Goal: Communication & Community: Answer question/provide support

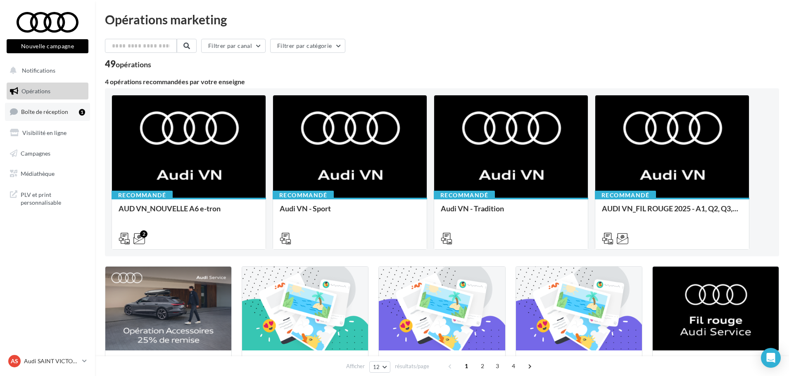
click at [64, 118] on link "Boîte de réception 1" at bounding box center [47, 112] width 85 height 18
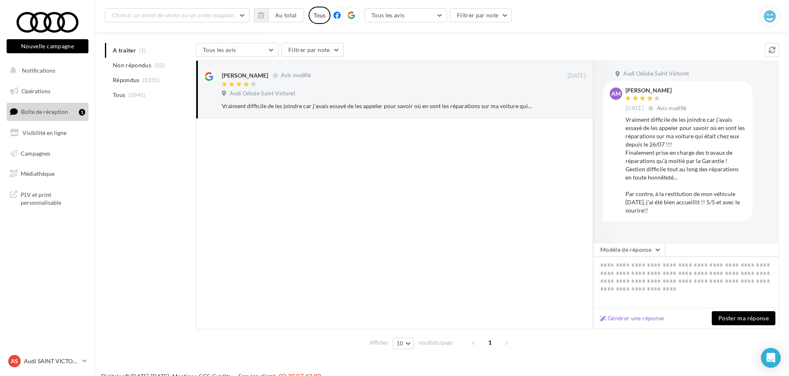
scroll to position [78, 0]
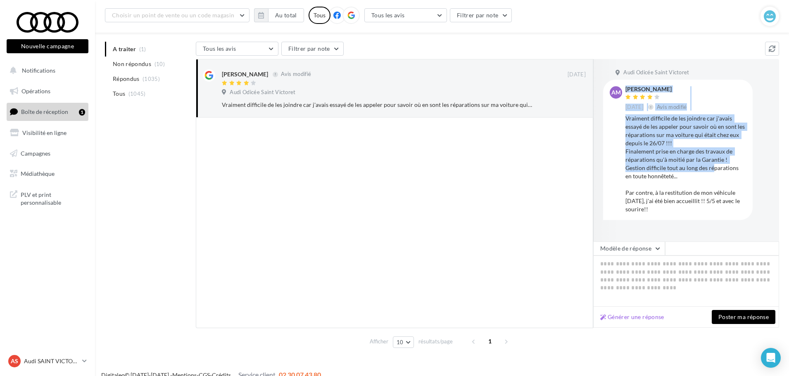
drag, startPoint x: 623, startPoint y: 120, endPoint x: 711, endPoint y: 168, distance: 100.4
click at [711, 168] on div "AM Amin MARZOUKI 03 sept. Avis modifié Vraiment difficile de les joindre car j'…" at bounding box center [677, 149] width 136 height 127
click at [711, 168] on div "Vraiment difficile de les joindre car j'avais essayé de les appeler pour savoir…" at bounding box center [685, 163] width 121 height 99
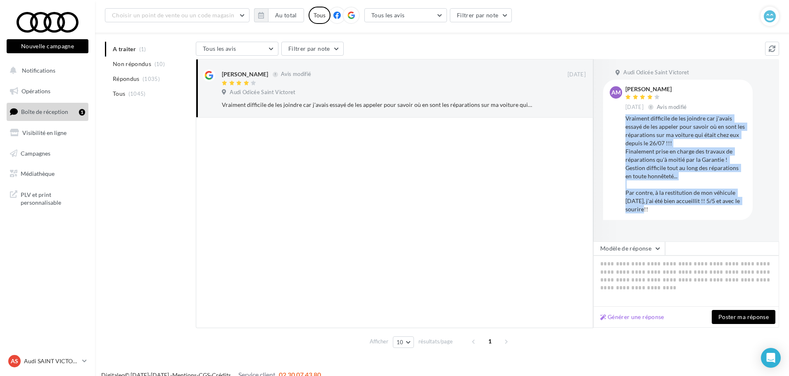
drag, startPoint x: 626, startPoint y: 121, endPoint x: 742, endPoint y: 207, distance: 144.6
click at [742, 207] on div "AM Amin MARZOUKI 03 sept. Avis modifié Vraiment difficile de les joindre car j'…" at bounding box center [677, 150] width 149 height 140
copy div "Vraiment difficile de les joindre car j'avais essayé de les appeler pour savoir…"
click at [608, 179] on div "AM Amin MARZOUKI 03 sept. Avis modifié Vraiment difficile de les joindre car j'…" at bounding box center [677, 150] width 149 height 140
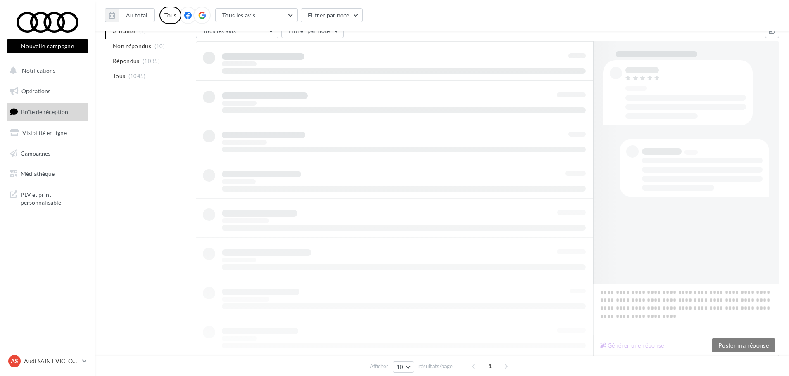
scroll to position [78, 0]
